Goal: Transaction & Acquisition: Purchase product/service

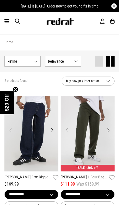
click at [6, 22] on icon at bounding box center [6, 21] width 5 height 7
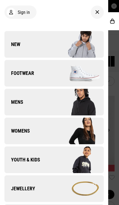
click at [62, 160] on img at bounding box center [79, 160] width 50 height 28
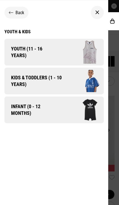
click at [80, 74] on img at bounding box center [84, 81] width 39 height 22
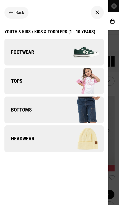
click at [19, 55] on span "Footwear" at bounding box center [19, 52] width 30 height 7
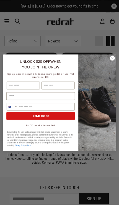
scroll to position [1535, 0]
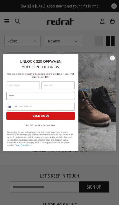
click at [115, 60] on icon "Close dialog" at bounding box center [112, 57] width 5 height 5
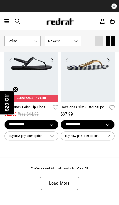
click at [70, 177] on link "Load More" at bounding box center [59, 183] width 39 height 13
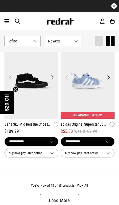
scroll to position [2946, 0]
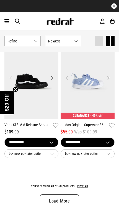
click at [65, 200] on link "Load More" at bounding box center [59, 200] width 39 height 13
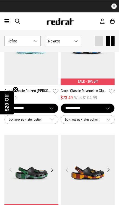
scroll to position [1686, 0]
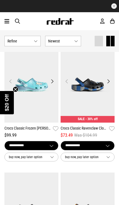
click at [32, 104] on img at bounding box center [31, 85] width 54 height 76
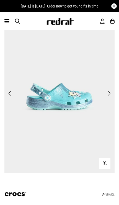
scroll to position [36, 0]
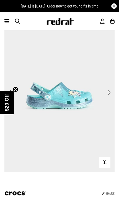
click at [110, 91] on span "Next" at bounding box center [109, 92] width 4 height 7
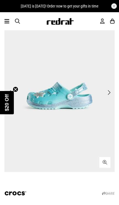
click at [108, 93] on span "Next" at bounding box center [109, 92] width 4 height 7
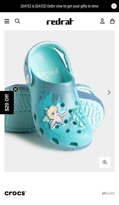
click at [108, 96] on span "Next" at bounding box center [109, 92] width 4 height 7
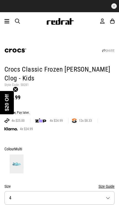
click at [105, 194] on button "Size 4" at bounding box center [59, 198] width 110 height 14
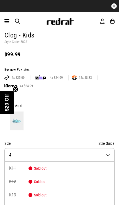
scroll to position [0, 0]
click at [103, 111] on div at bounding box center [59, 121] width 110 height 21
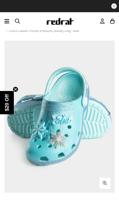
scroll to position [3, 0]
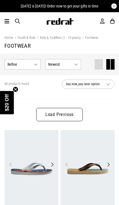
click at [58, 109] on link "Load Previous" at bounding box center [59, 114] width 47 height 13
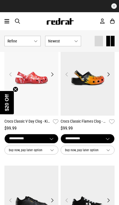
scroll to position [1190, 0]
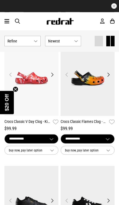
click at [29, 73] on img at bounding box center [31, 78] width 54 height 76
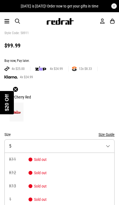
scroll to position [-1, 0]
click at [110, 145] on button "Size 5" at bounding box center [59, 146] width 110 height 14
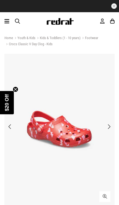
scroll to position [0, 0]
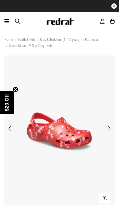
click at [7, 22] on icon at bounding box center [6, 21] width 5 height 7
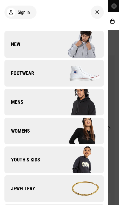
click at [114, 133] on div at bounding box center [59, 102] width 119 height 205
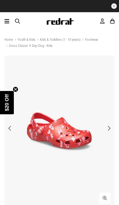
click at [19, 24] on span "button" at bounding box center [17, 21] width 5 height 6
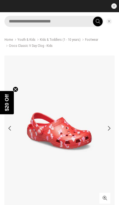
click at [20, 21] on input "search" at bounding box center [53, 21] width 99 height 11
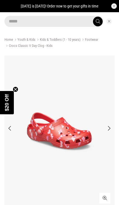
type input "*****"
click at [98, 21] on button "submit" at bounding box center [98, 22] width 10 height 10
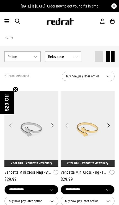
click at [14, 24] on div "Men Women Sale Sign in New Back Footwear Back Mens Back Womens Back Youth & Kid…" at bounding box center [59, 21] width 119 height 18
click at [20, 21] on span "button" at bounding box center [17, 21] width 5 height 6
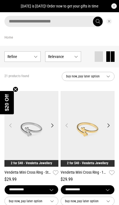
click at [13, 23] on input "search" at bounding box center [53, 21] width 99 height 11
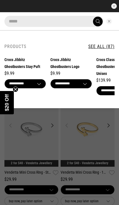
type input "*****"
click at [98, 21] on button "submit" at bounding box center [98, 22] width 10 height 10
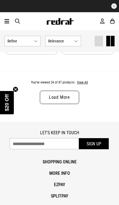
scroll to position [1542, 0]
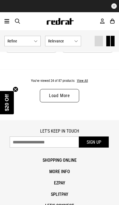
click at [55, 92] on link "Load More" at bounding box center [59, 95] width 39 height 13
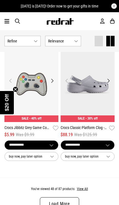
scroll to position [2946, 0]
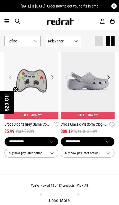
click at [66, 196] on link "Load More" at bounding box center [59, 200] width 39 height 13
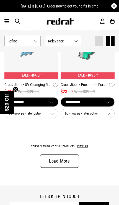
click at [67, 154] on link "Load More" at bounding box center [59, 160] width 39 height 13
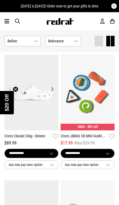
scroll to position [4945, 0]
click at [26, 133] on link "Crocs Classic Clog - Unisex" at bounding box center [27, 136] width 46 height 7
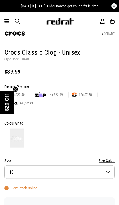
click at [93, 171] on button "Size 10" at bounding box center [59, 172] width 110 height 14
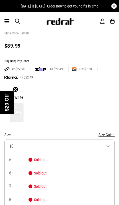
scroll to position [-2, 0]
click at [106, 103] on div at bounding box center [59, 112] width 110 height 21
